Goal: Information Seeking & Learning: Learn about a topic

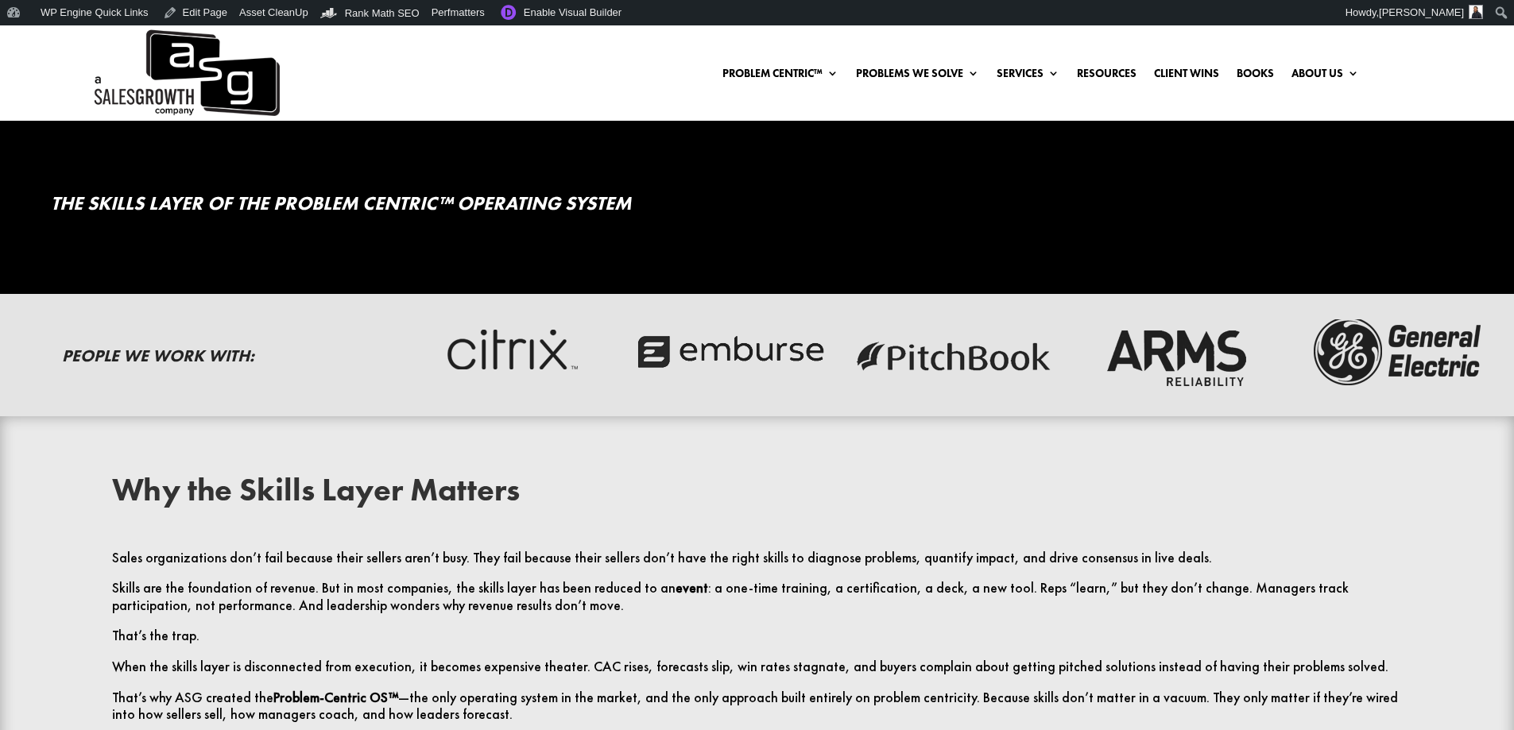
click at [366, 486] on h2 "Why the Skills Layer Matters" at bounding box center [757, 494] width 1290 height 40
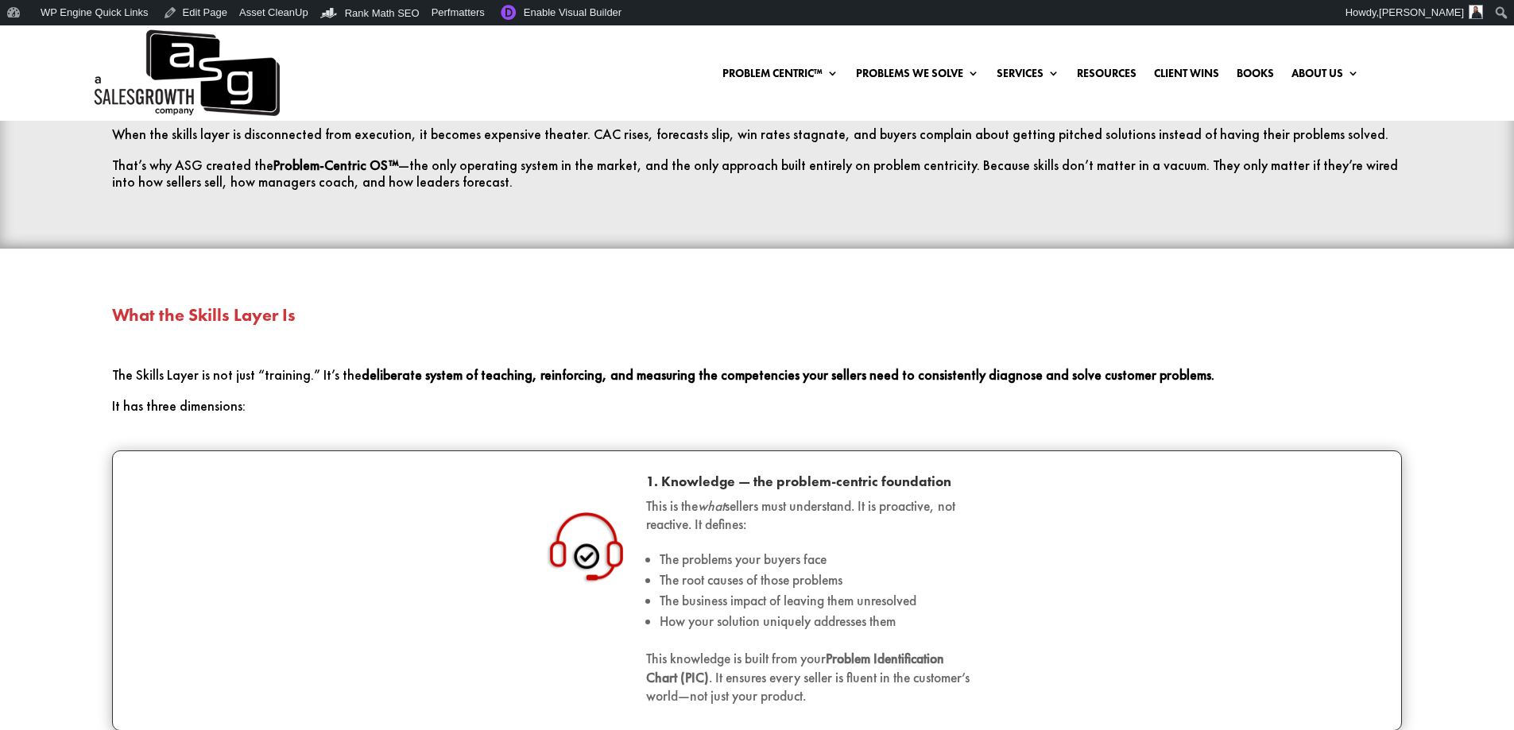
scroll to position [636, 0]
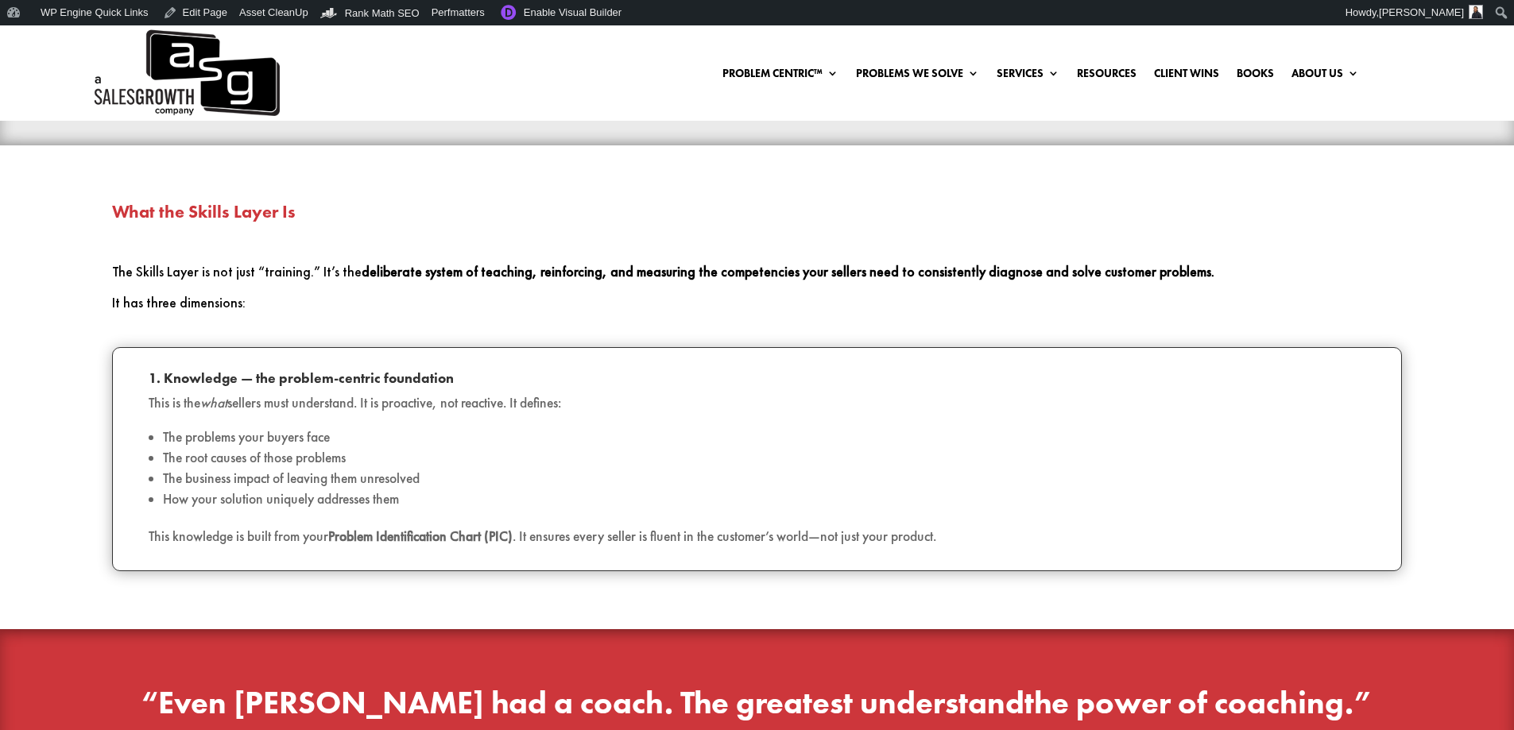
scroll to position [318, 0]
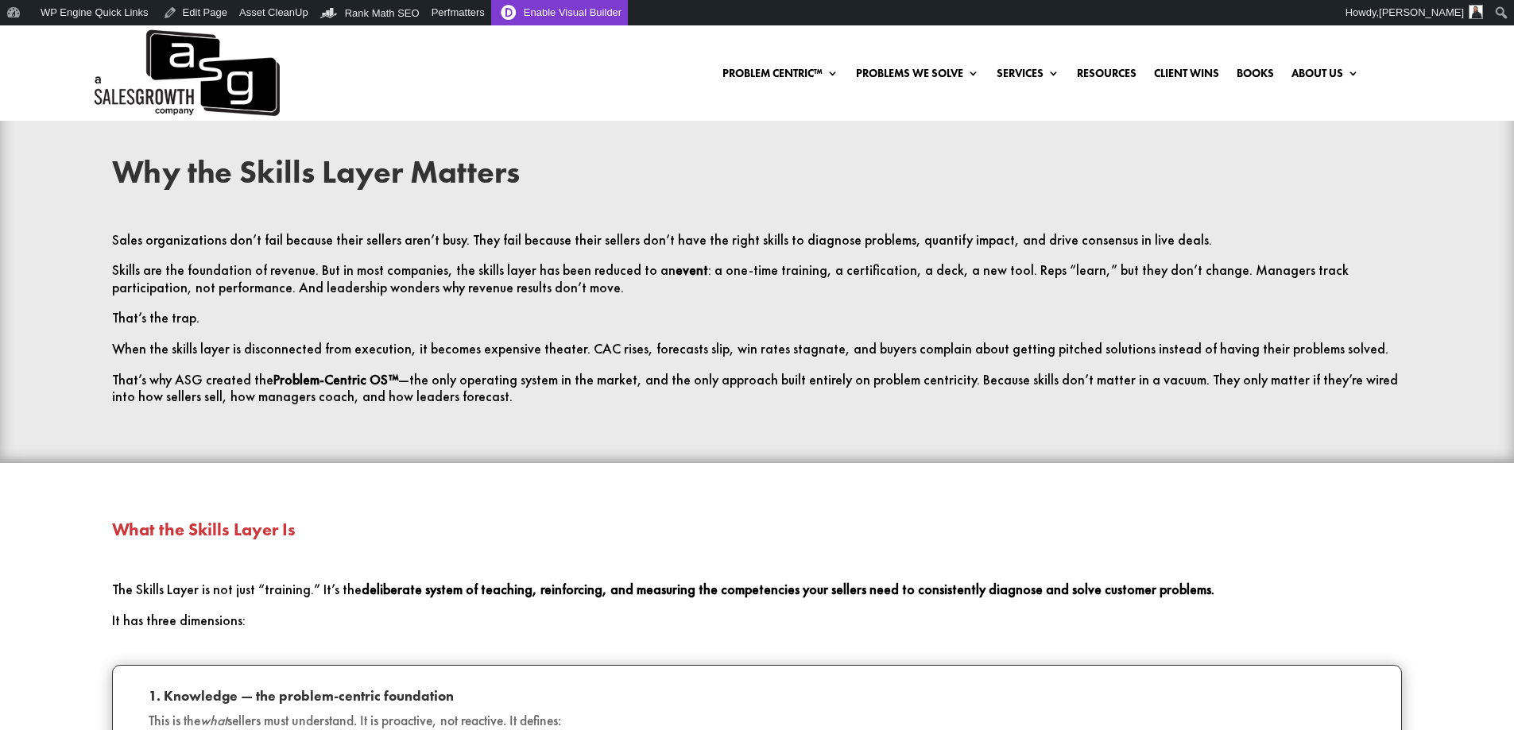
click at [528, 10] on link "Enable Visual Builder" at bounding box center [559, 12] width 137 height 25
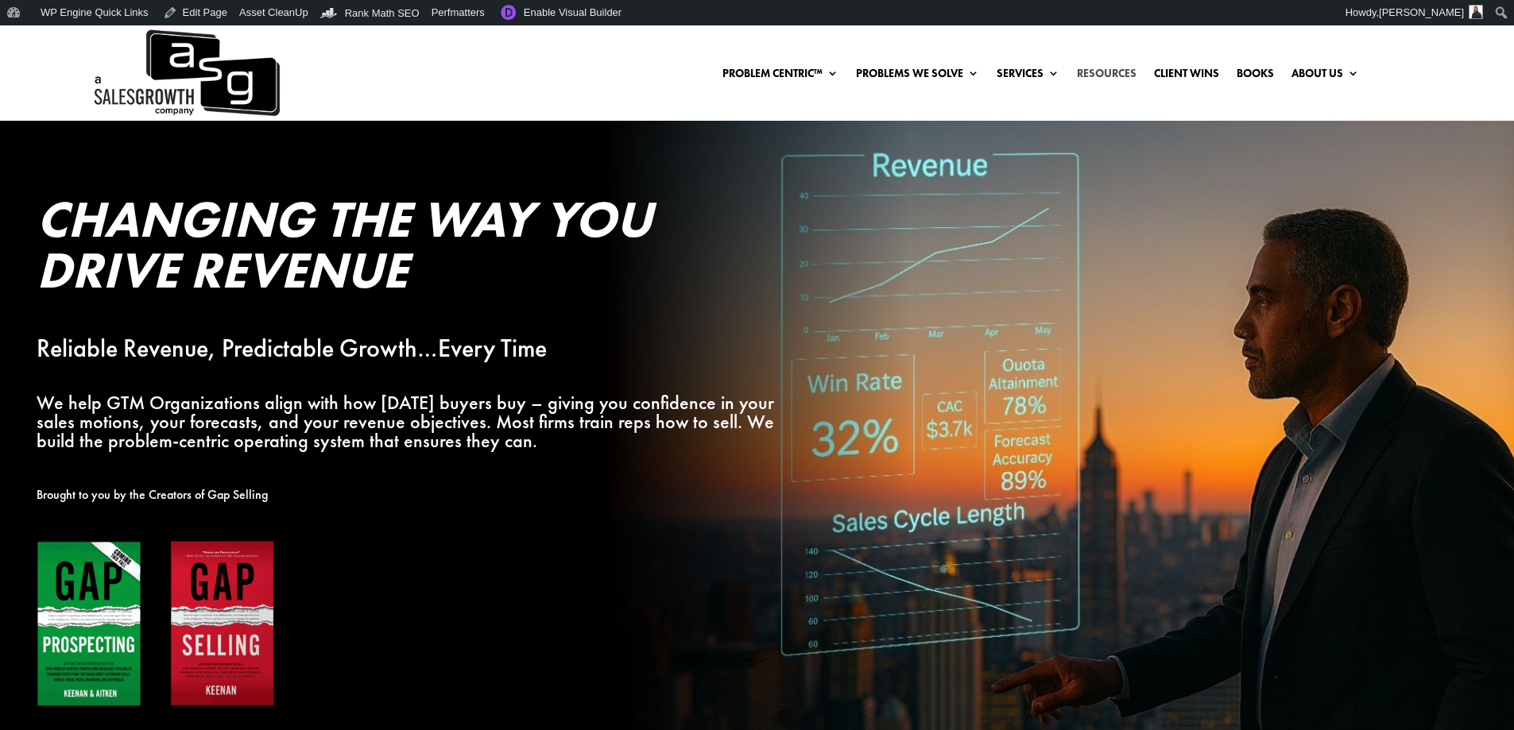
click at [1113, 75] on link "Resources" at bounding box center [1107, 76] width 60 height 17
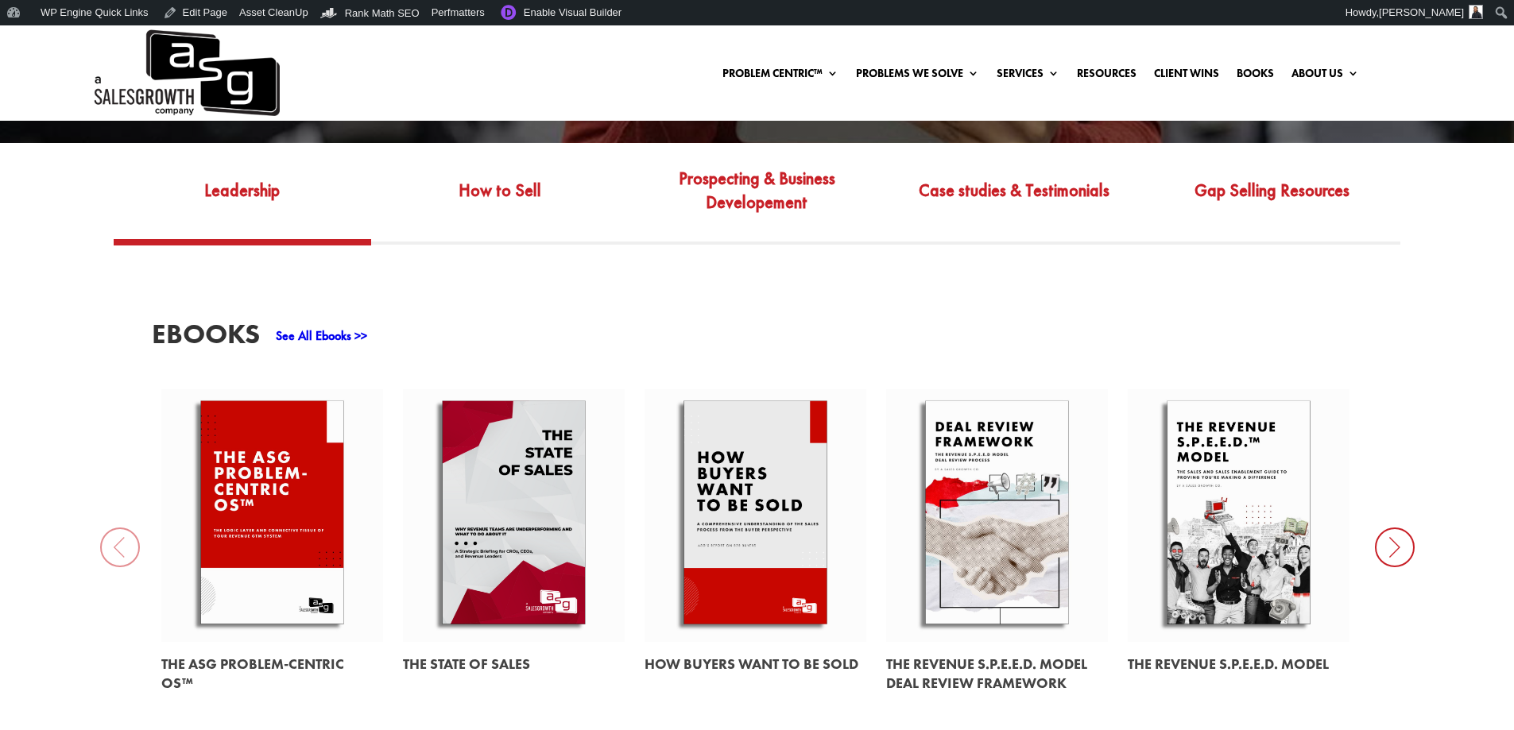
click at [738, 492] on link at bounding box center [755, 515] width 222 height 253
